Goal: Go to known website: Access a specific website the user already knows

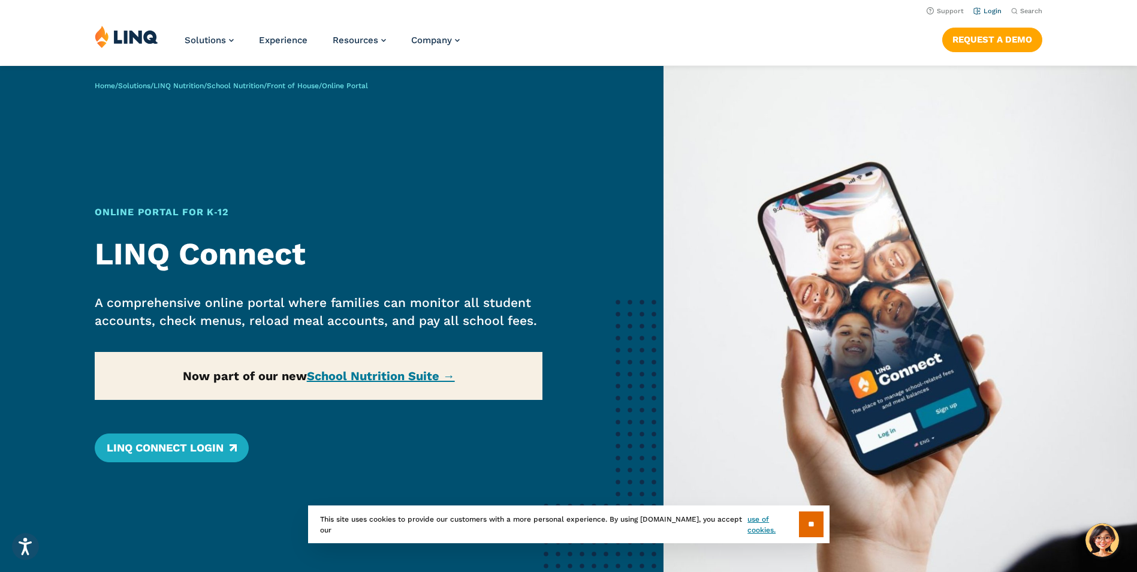
click at [991, 8] on link "Login" at bounding box center [988, 11] width 28 height 8
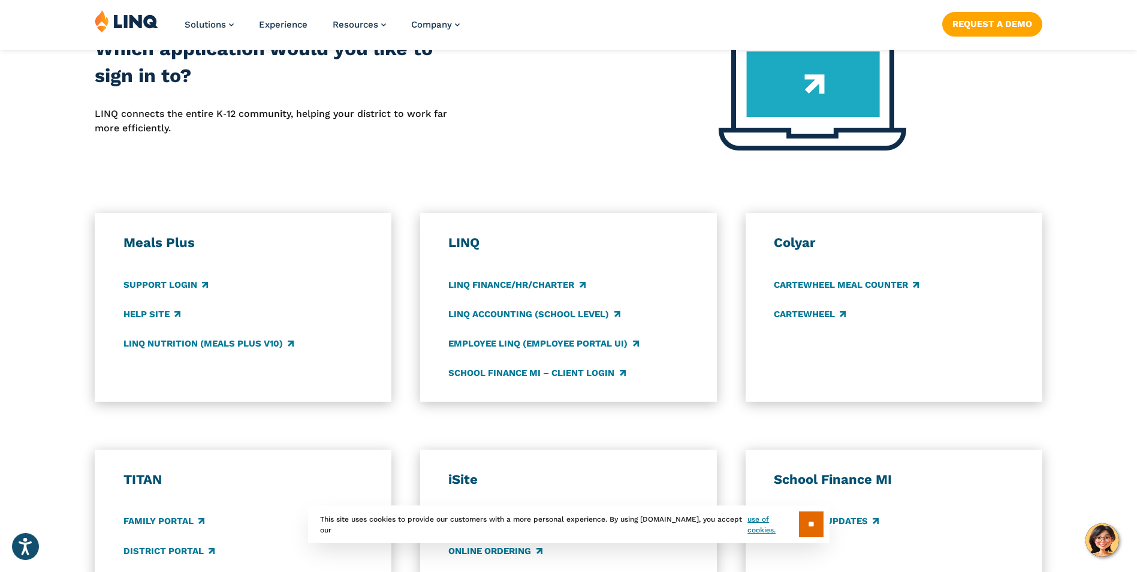
scroll to position [540, 0]
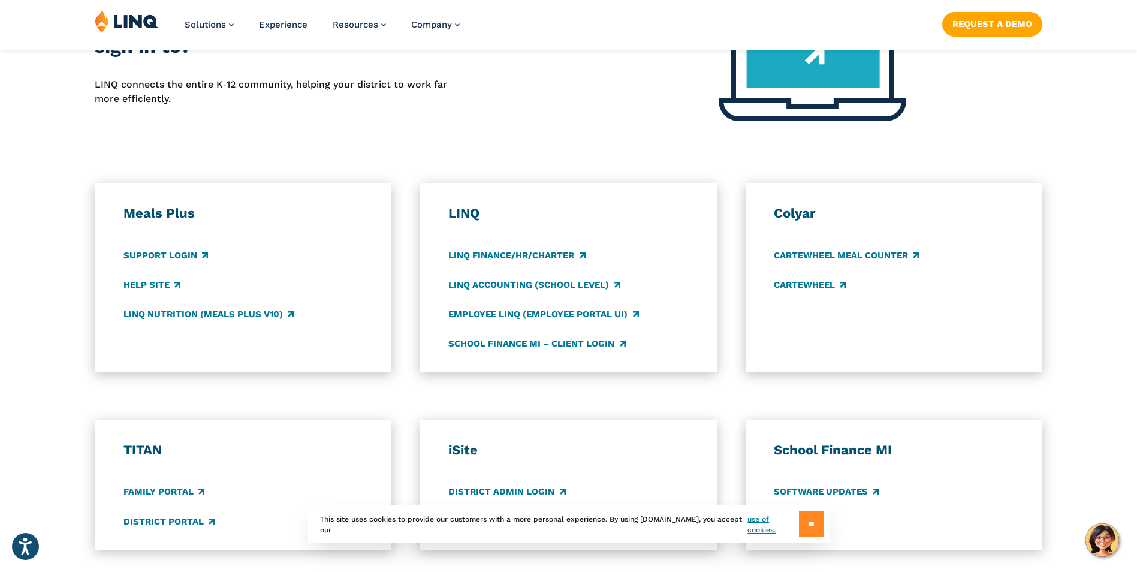
click at [804, 516] on input "**" at bounding box center [811, 524] width 25 height 26
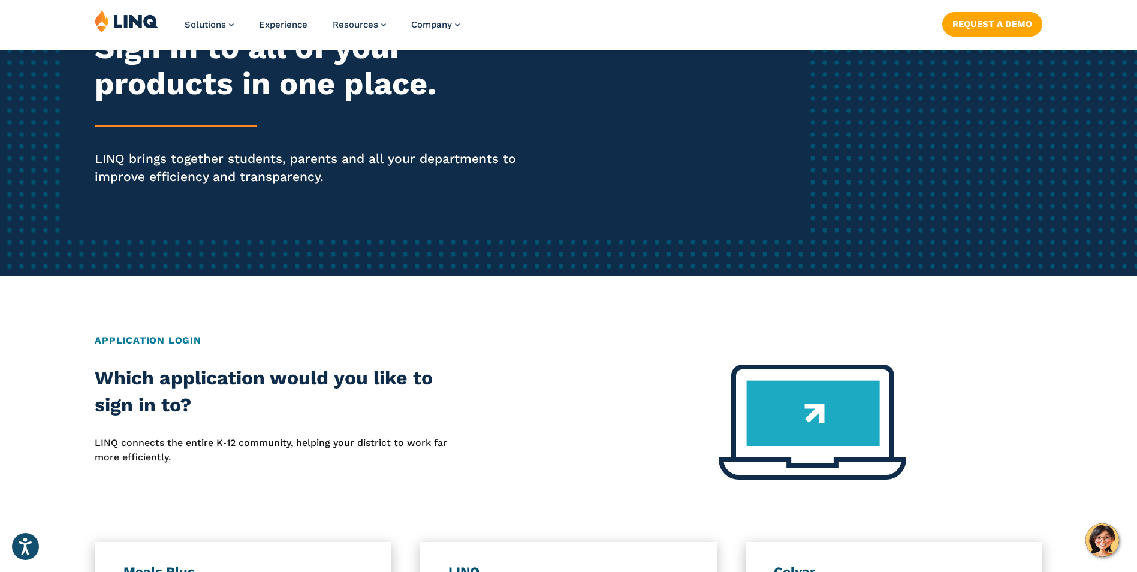
scroll to position [420, 0]
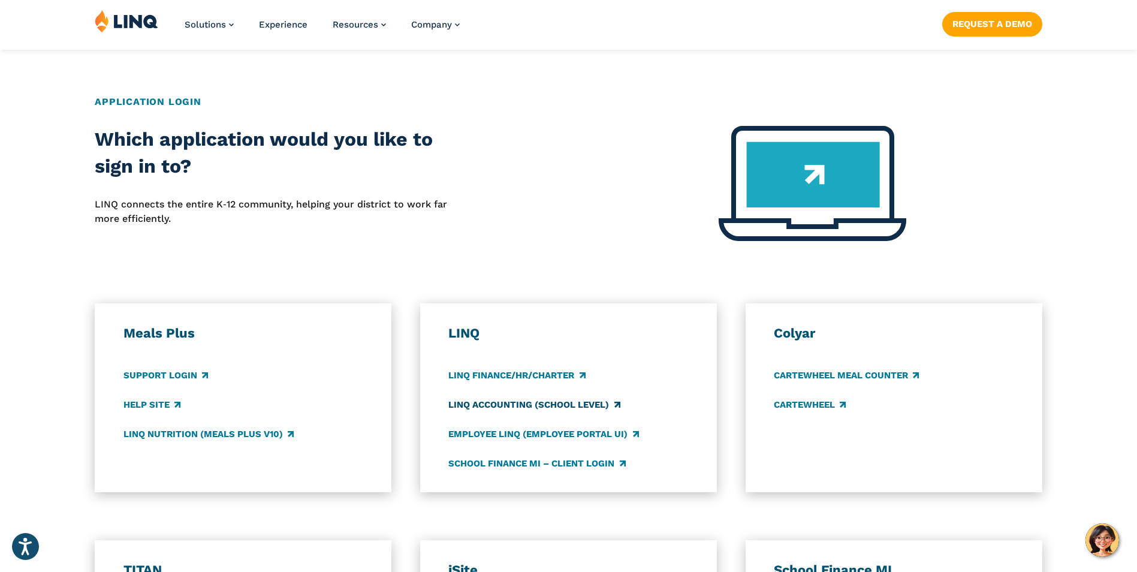
click at [524, 400] on link "LINQ Accounting (school level)" at bounding box center [533, 404] width 171 height 13
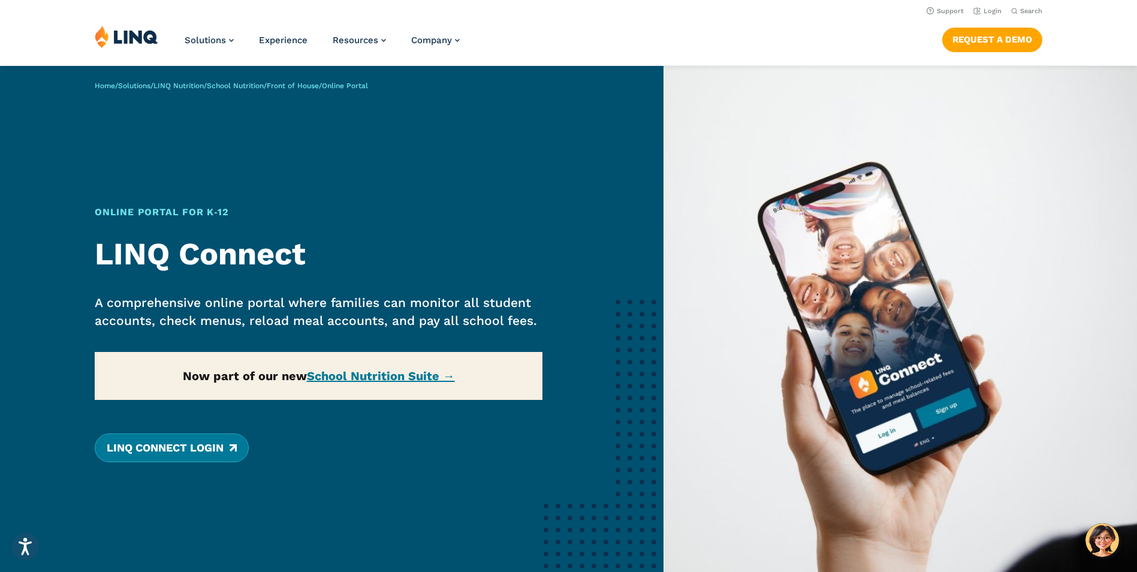
click at [158, 448] on link "LINQ Connect Login" at bounding box center [172, 447] width 154 height 29
